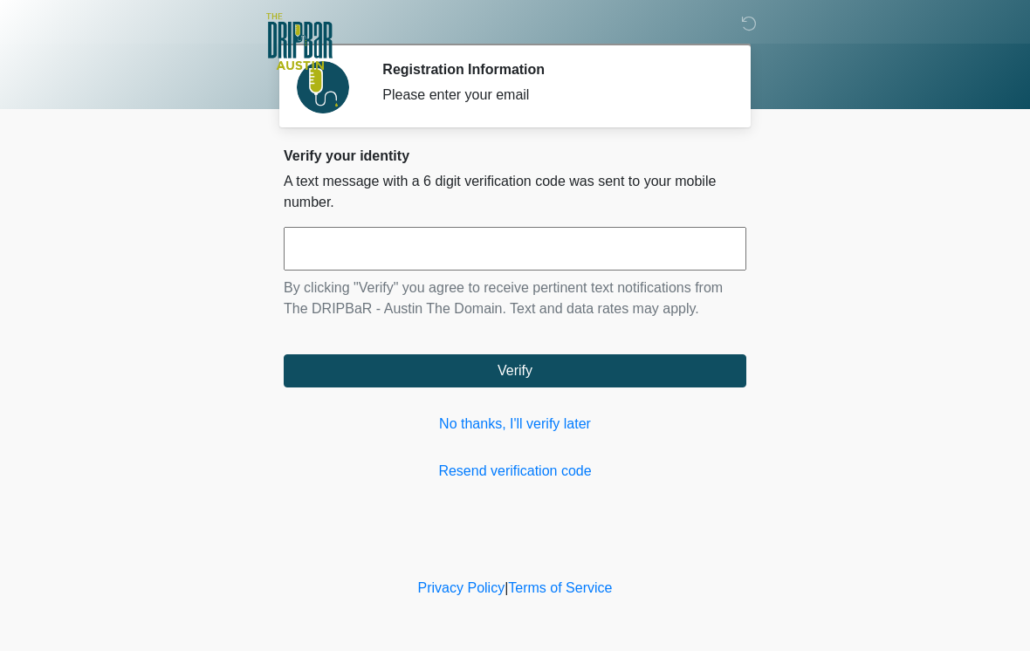
click at [666, 245] on input "text" at bounding box center [515, 249] width 463 height 44
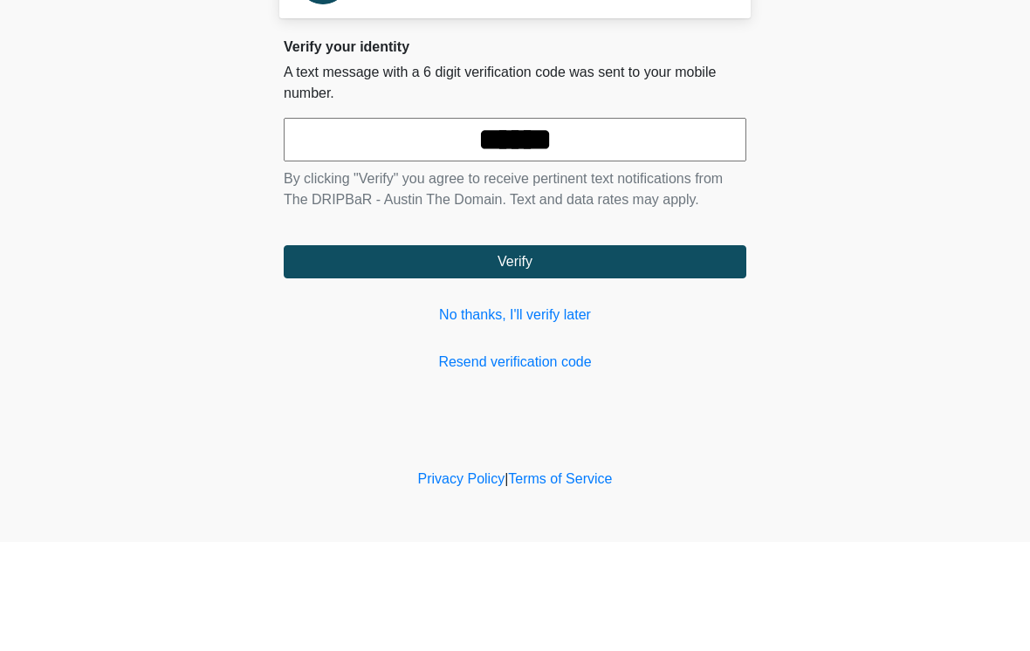
type input "******"
click at [590, 354] on button "Verify" at bounding box center [515, 370] width 463 height 33
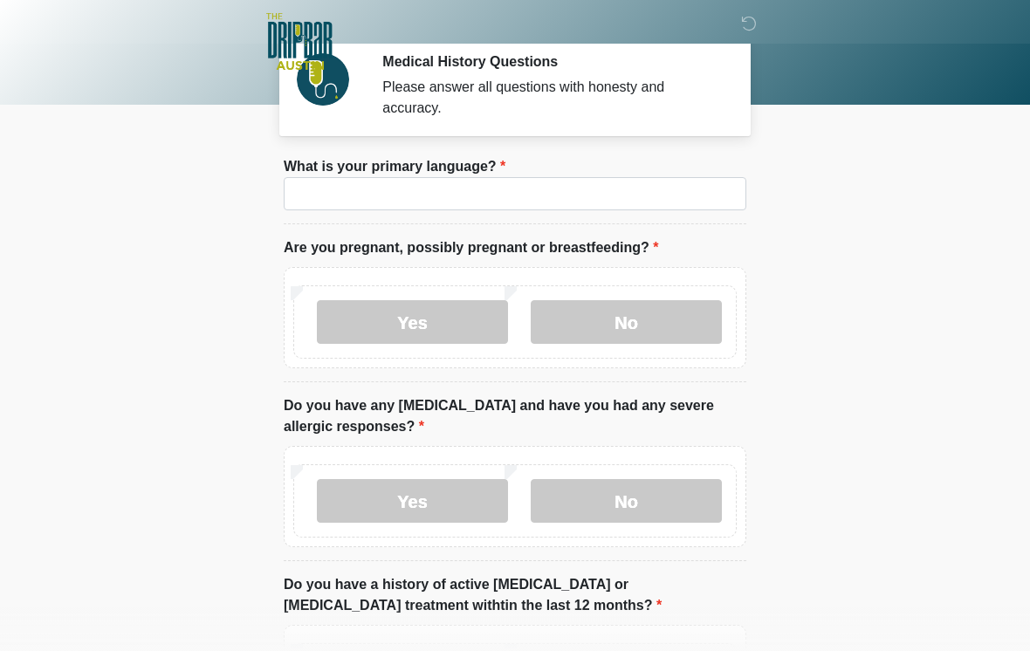
scroll to position [10, 0]
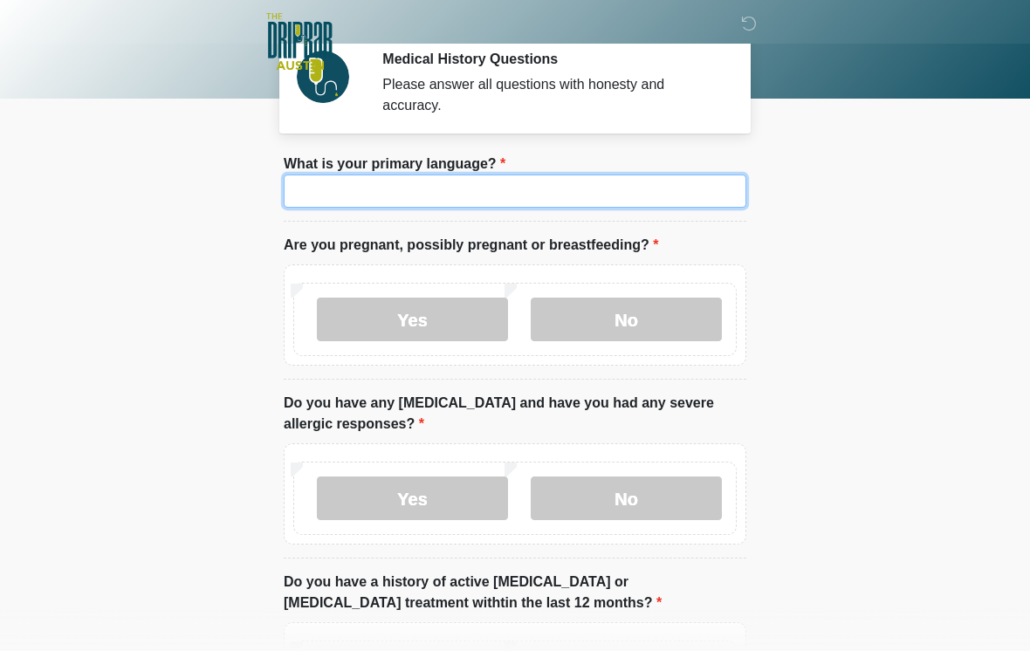
click at [628, 201] on input "What is your primary language?" at bounding box center [515, 191] width 463 height 33
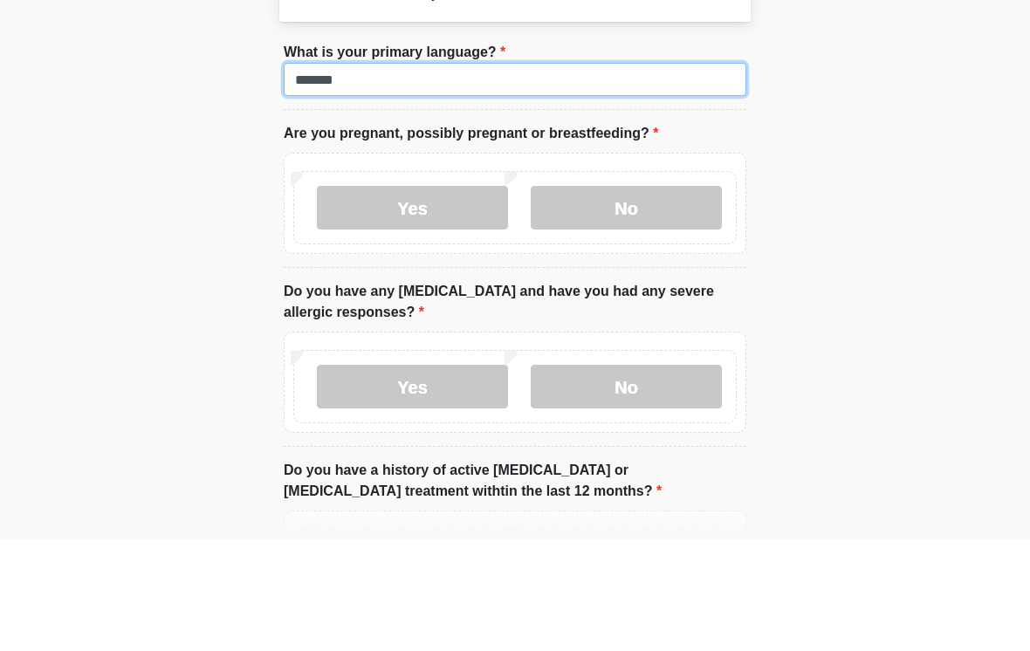
type input "*******"
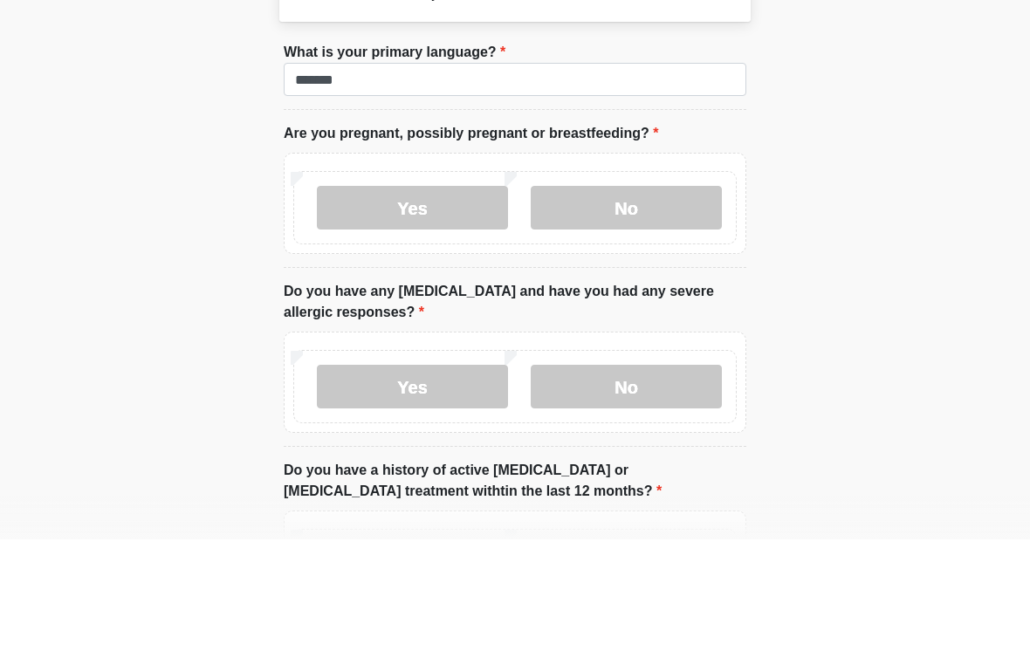
click at [655, 298] on label "No" at bounding box center [626, 320] width 191 height 44
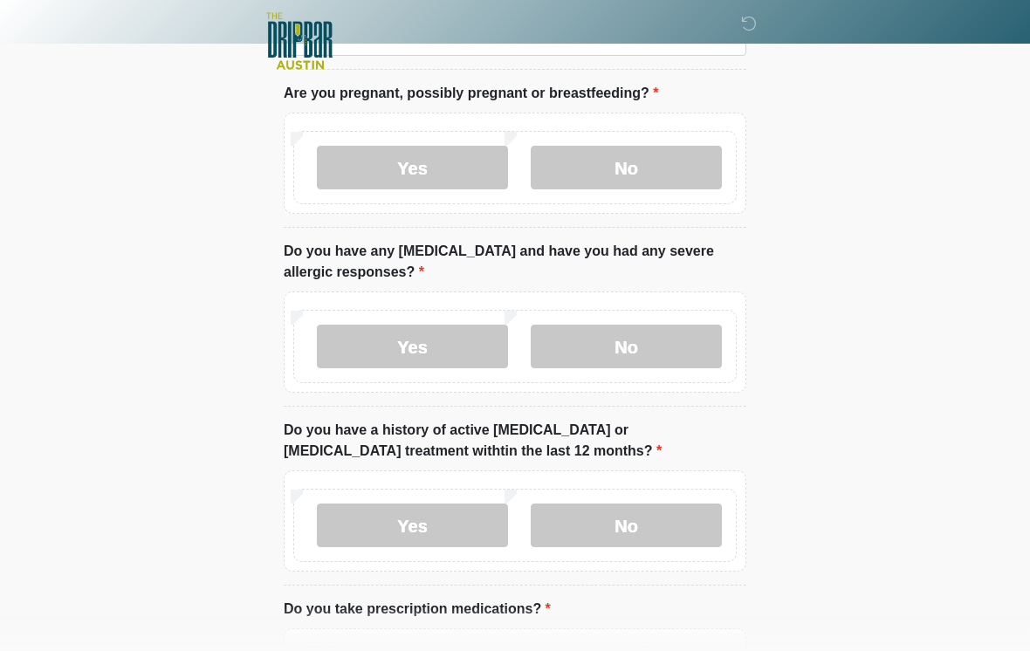
scroll to position [162, 0]
click at [658, 333] on label "No" at bounding box center [626, 347] width 191 height 44
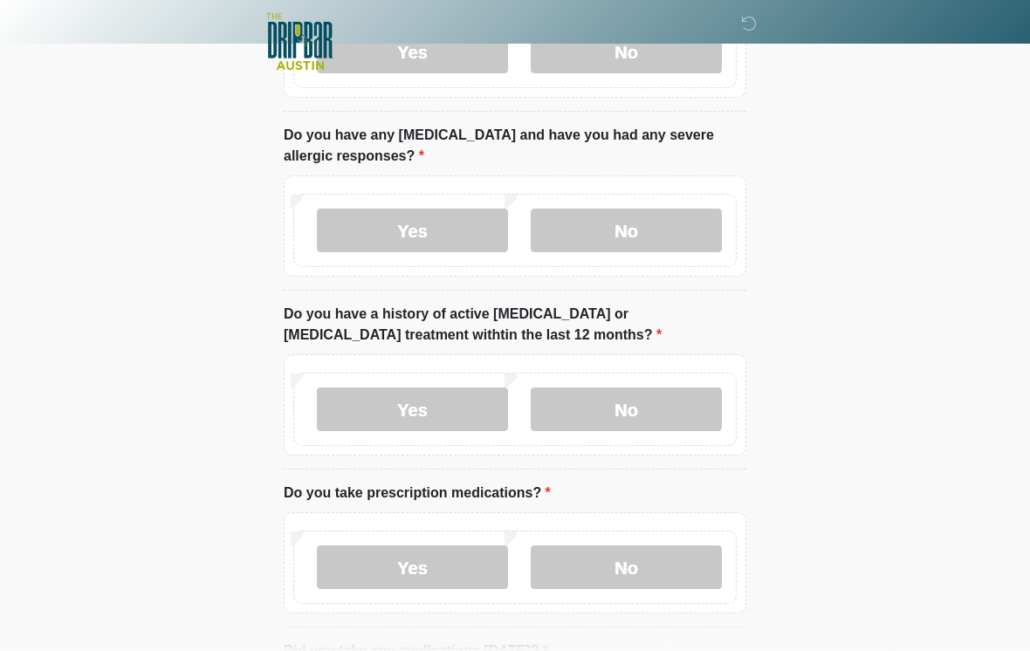
click at [654, 397] on label "No" at bounding box center [626, 409] width 191 height 44
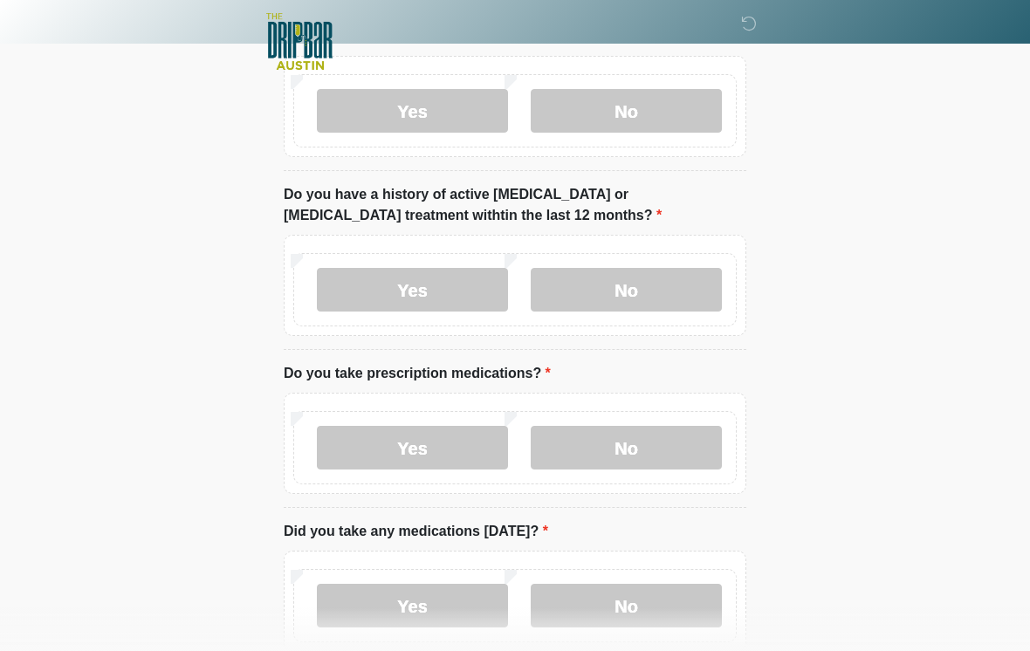
click at [640, 441] on label "No" at bounding box center [626, 448] width 191 height 44
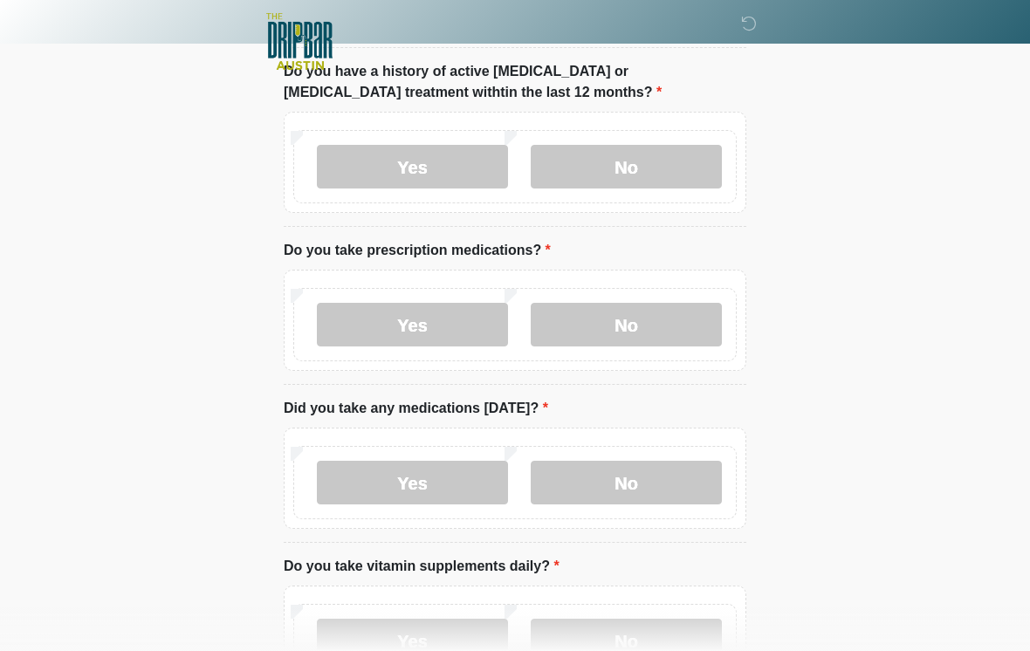
click at [661, 464] on label "No" at bounding box center [626, 483] width 191 height 44
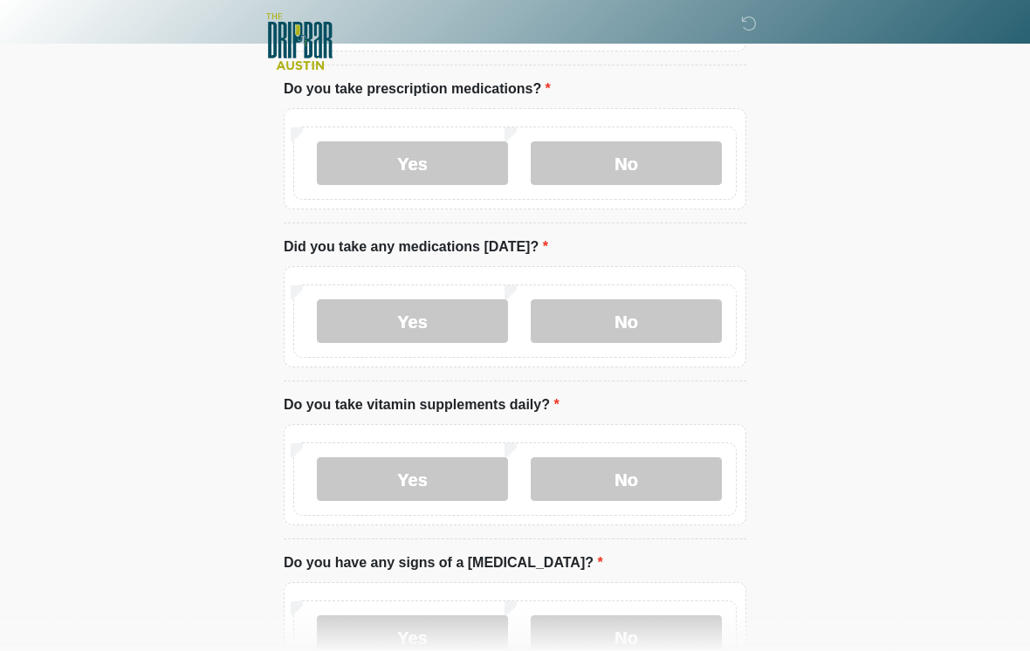
click at [656, 482] on label "No" at bounding box center [626, 479] width 191 height 44
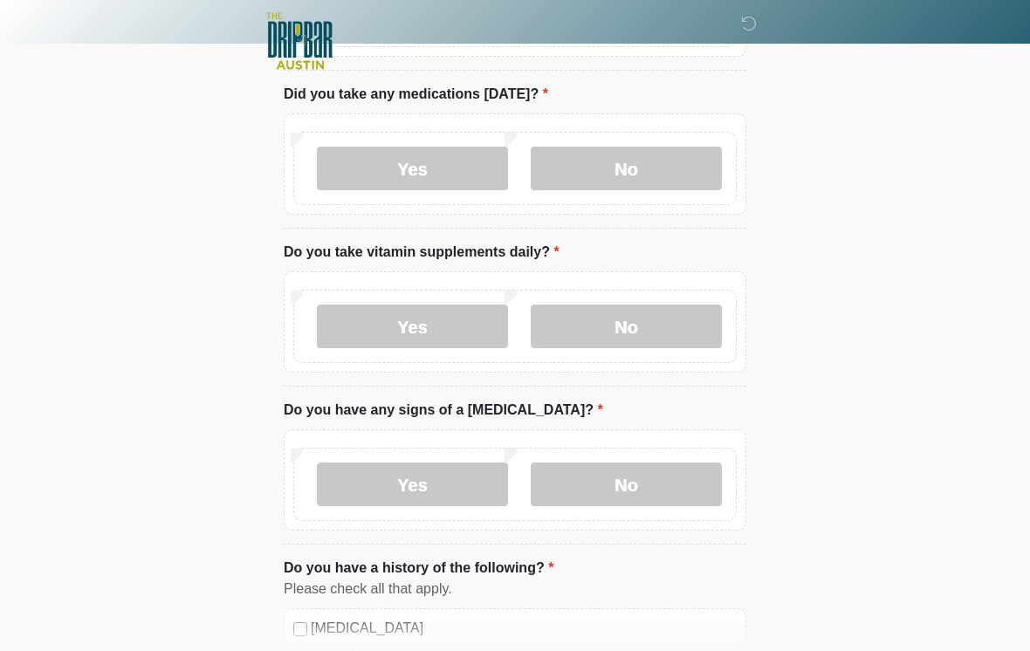
click at [657, 483] on label "No" at bounding box center [626, 485] width 191 height 44
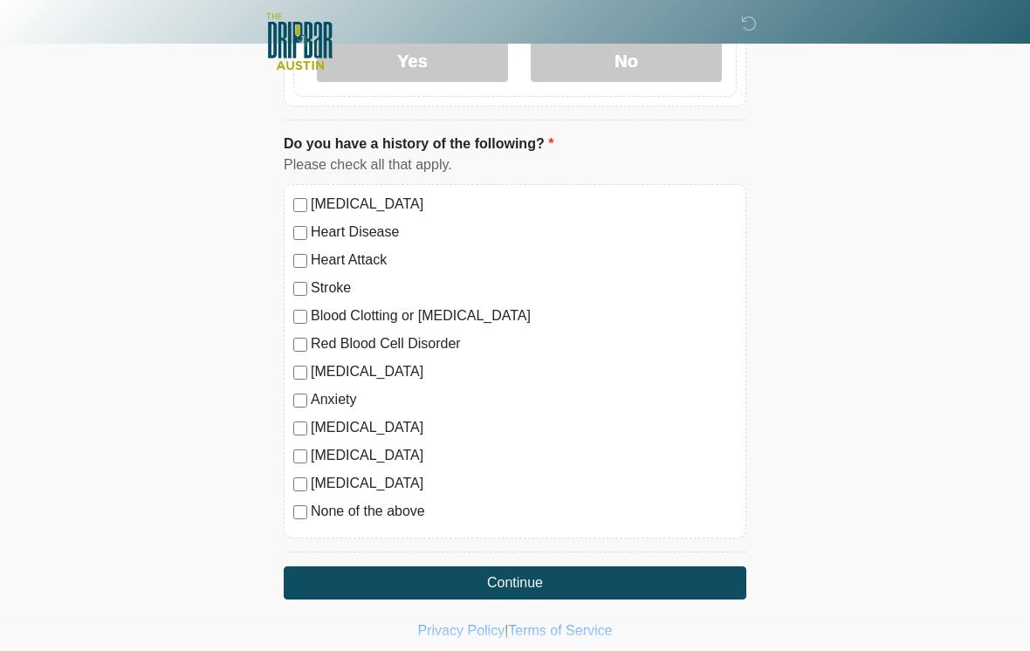
scroll to position [1259, 0]
click at [295, 517] on div "None of the above" at bounding box center [514, 511] width 443 height 21
click at [296, 501] on div "None of the above" at bounding box center [514, 511] width 443 height 21
click at [287, 511] on div "High Blood Pressure Heart Disease Heart Attack Stroke Blood Clotting or Bleedin…" at bounding box center [515, 361] width 463 height 354
click at [313, 504] on label "None of the above" at bounding box center [524, 511] width 426 height 21
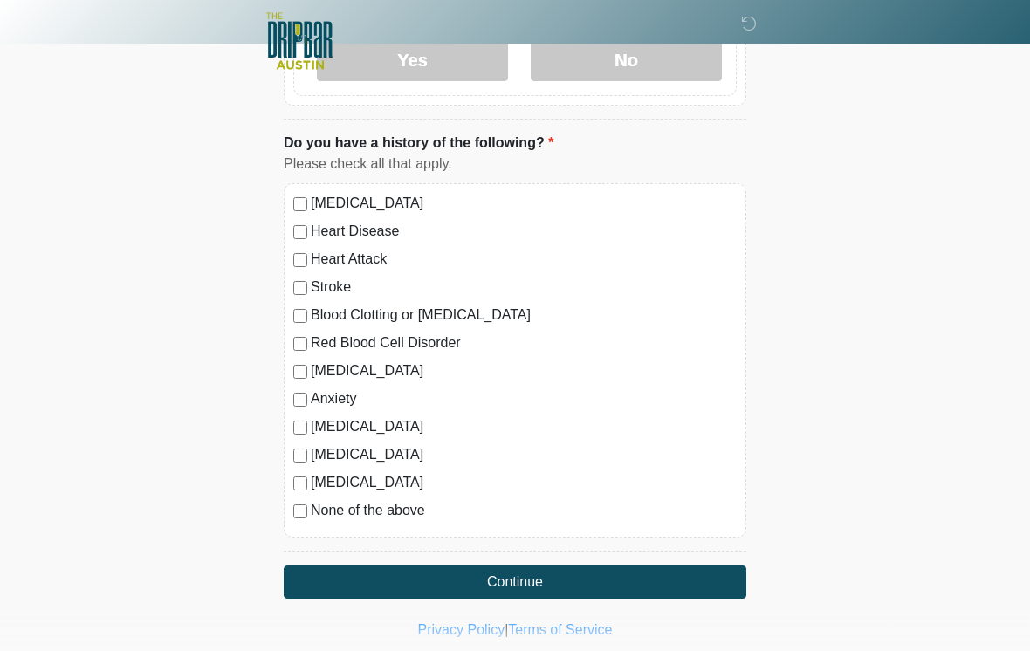
scroll to position [1272, 0]
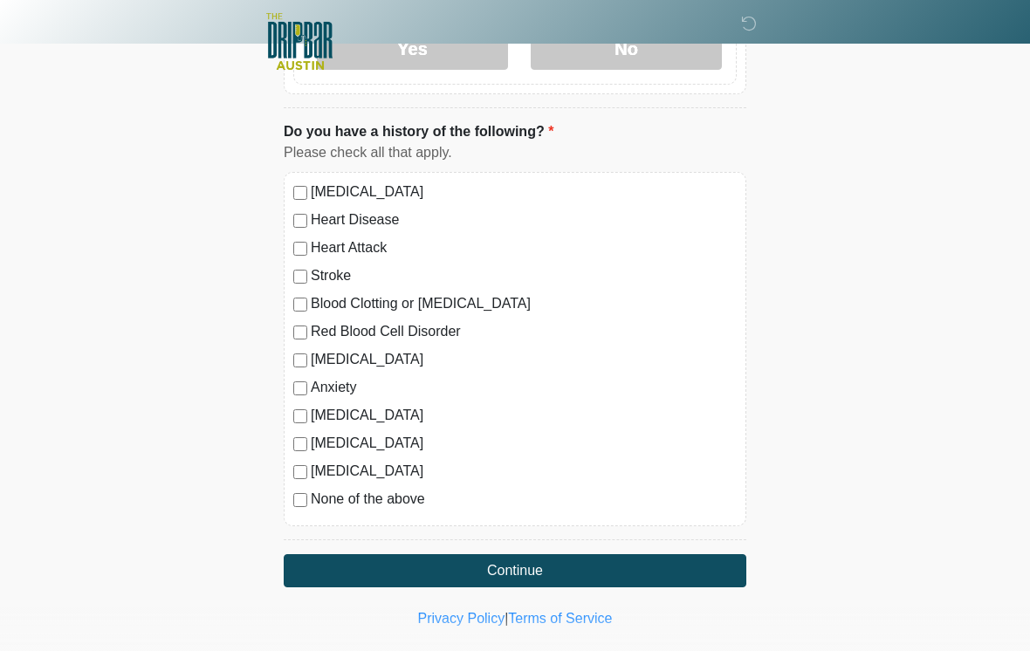
click at [550, 568] on button "Continue" at bounding box center [515, 570] width 463 height 33
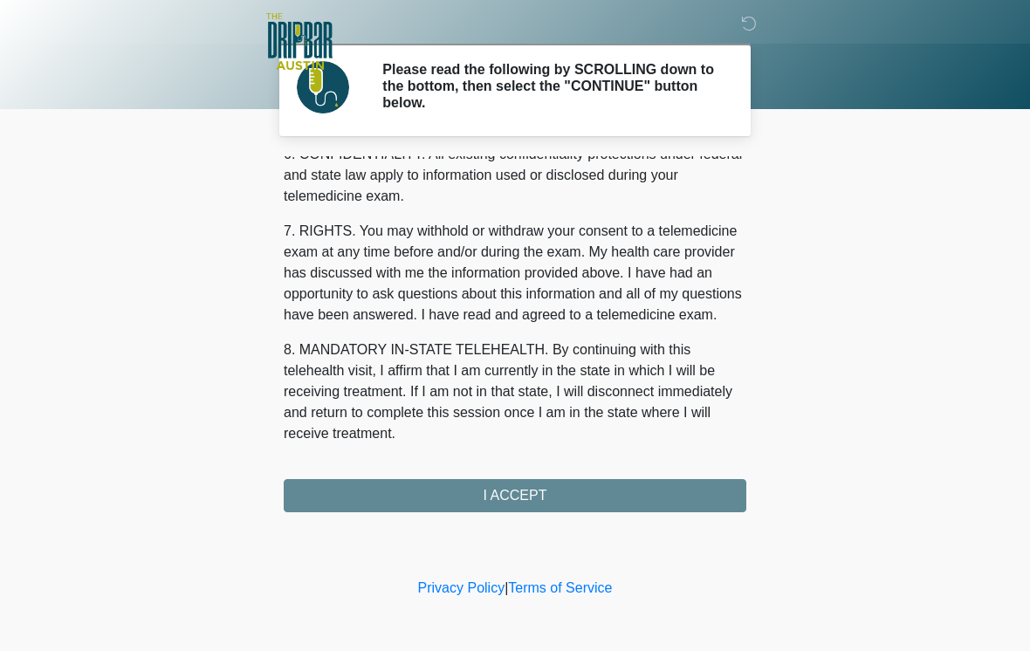
scroll to position [731, 0]
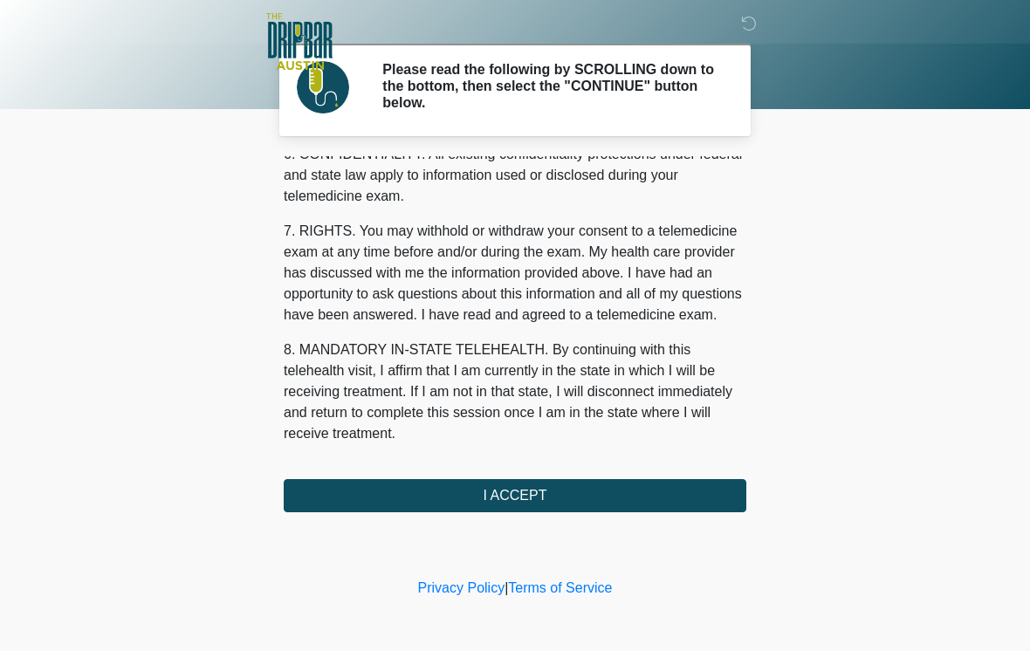
click at [566, 495] on button "I ACCEPT" at bounding box center [515, 495] width 463 height 33
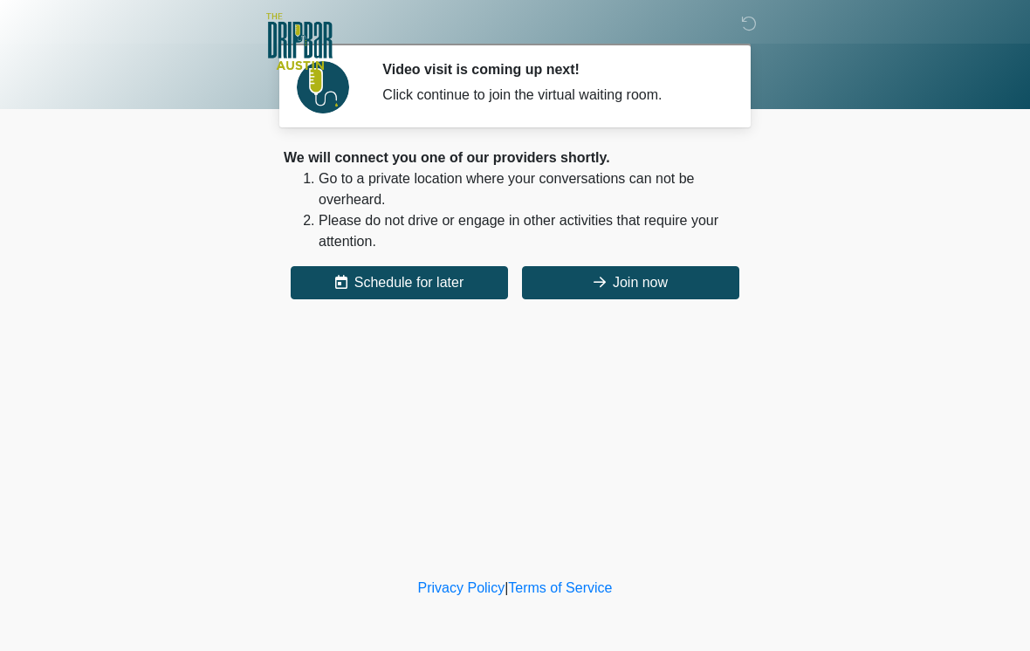
click at [667, 283] on button "Join now" at bounding box center [630, 282] width 217 height 33
